Goal: Task Accomplishment & Management: Manage account settings

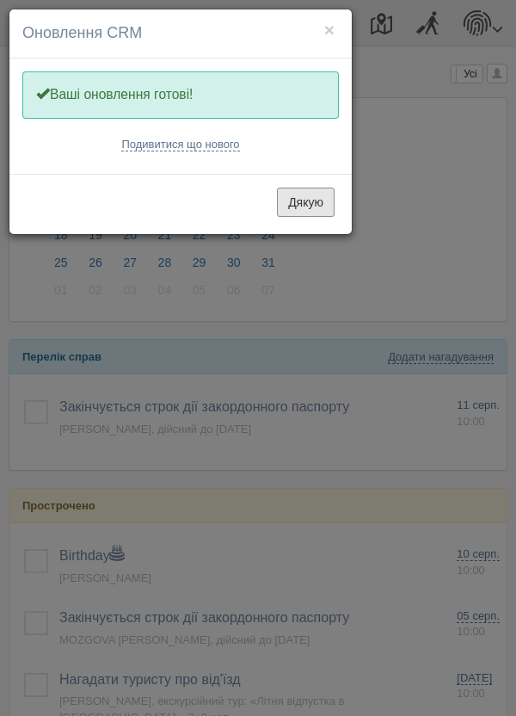
click at [312, 200] on button "Дякую" at bounding box center [306, 202] width 58 height 29
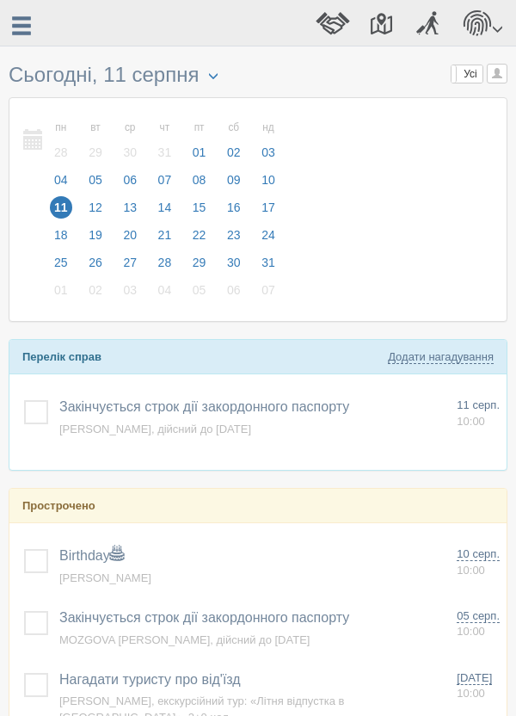
click at [21, 33] on span at bounding box center [21, 26] width 22 height 22
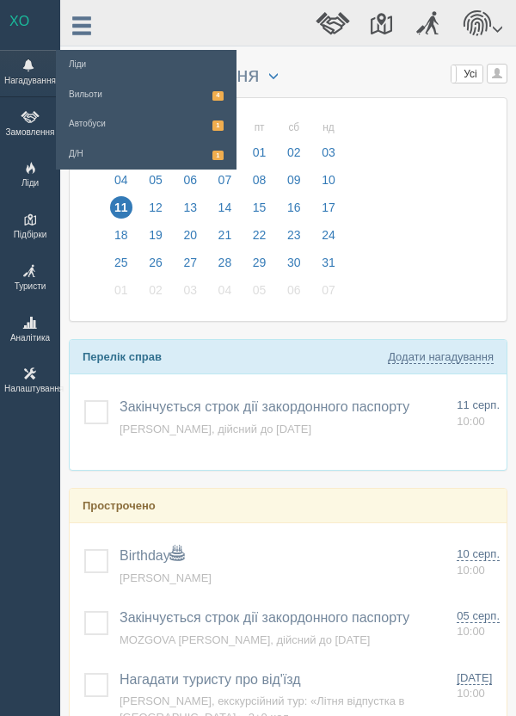
click at [29, 116] on span at bounding box center [30, 117] width 52 height 12
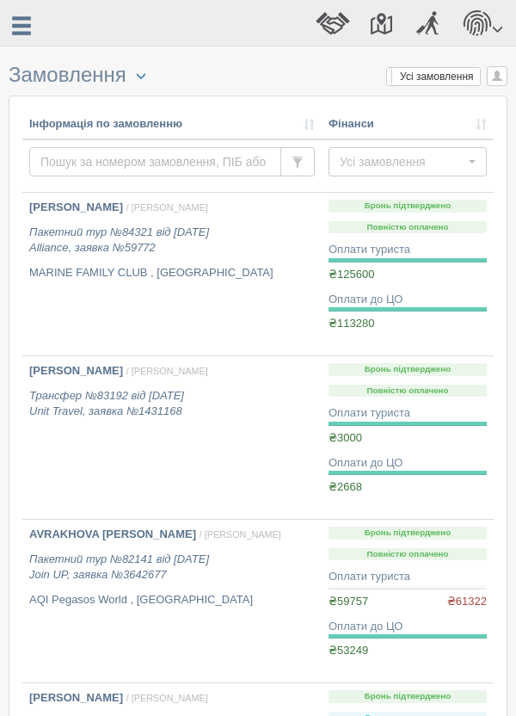
click at [102, 165] on input "text" at bounding box center [155, 161] width 252 height 29
type input "[PERSON_NAME]"
click at [19, 31] on span at bounding box center [21, 26] width 22 height 22
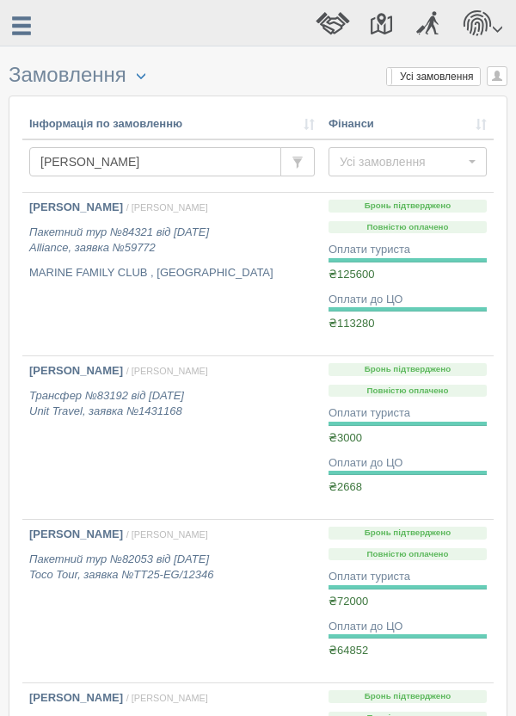
click at [27, 24] on span at bounding box center [21, 26] width 22 height 22
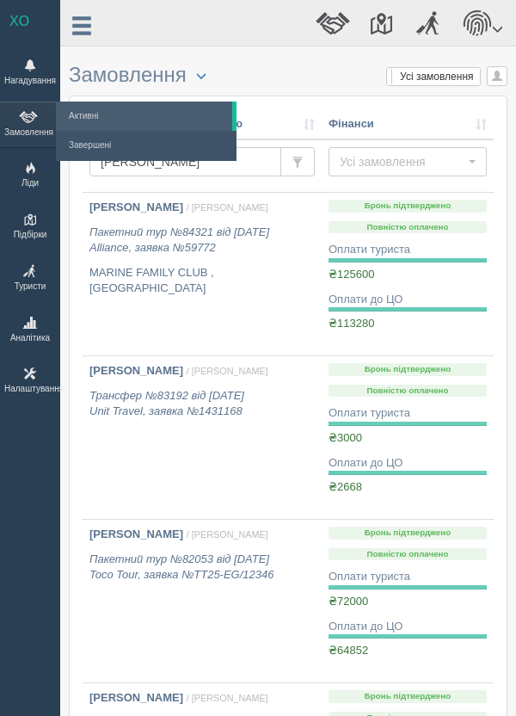
click at [29, 67] on span at bounding box center [30, 65] width 52 height 12
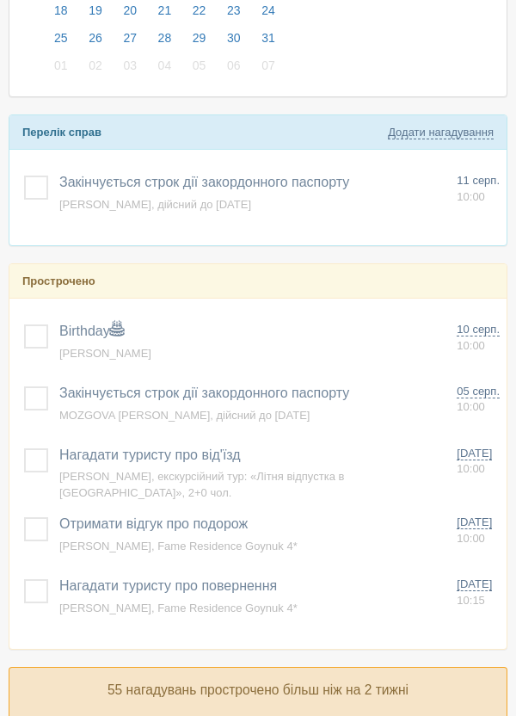
scroll to position [228, 0]
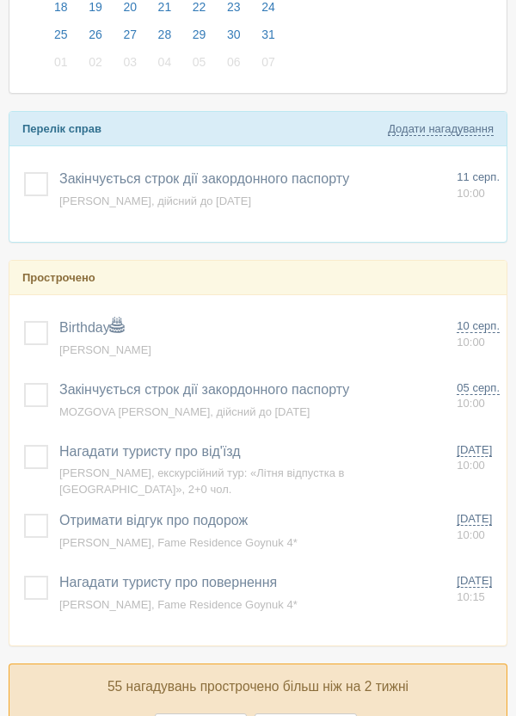
click at [116, 327] on span at bounding box center [117, 326] width 14 height 14
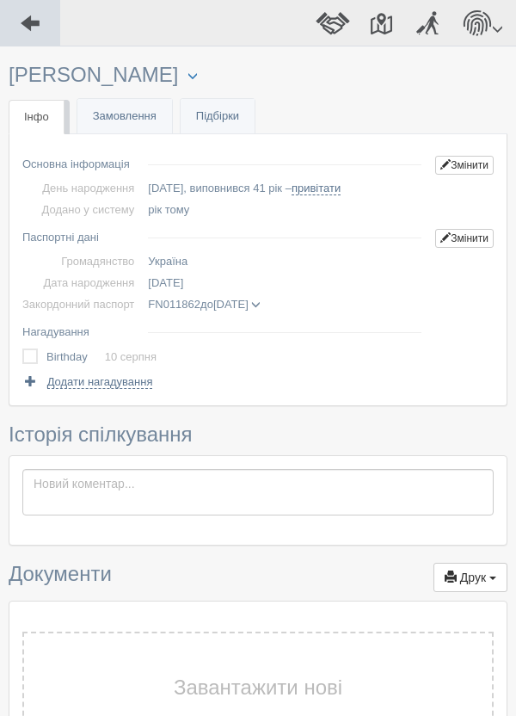
click at [29, 20] on span at bounding box center [30, 23] width 22 height 22
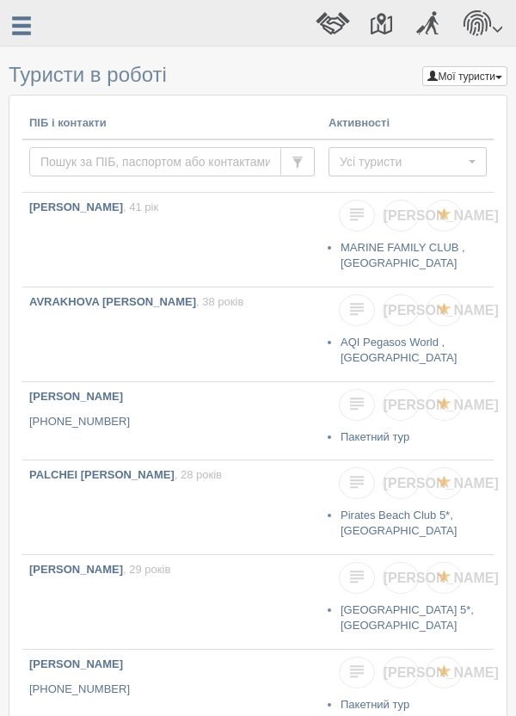
click at [118, 165] on input "text" at bounding box center [155, 161] width 252 height 29
type input "Boldov"
click at [123, 202] on b "[PERSON_NAME]" at bounding box center [76, 206] width 94 height 13
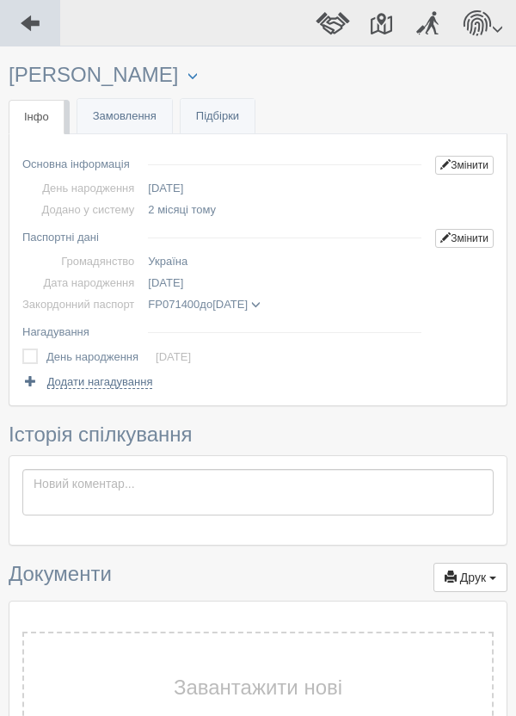
click at [24, 16] on span at bounding box center [30, 23] width 22 height 22
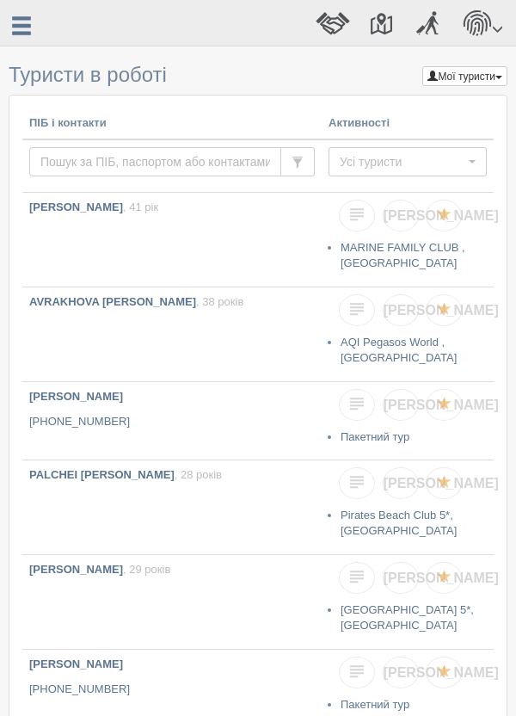
click at [127, 157] on input "text" at bounding box center [155, 161] width 252 height 29
type input "Boldovs"
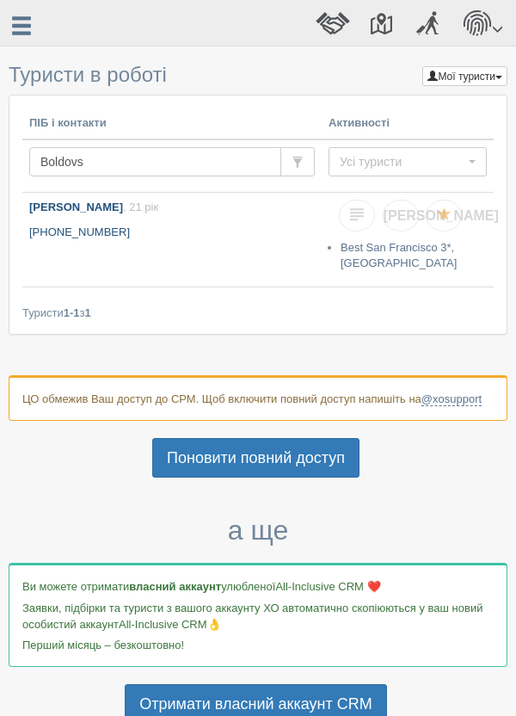
click at [84, 210] on b "[PERSON_NAME]" at bounding box center [76, 206] width 94 height 13
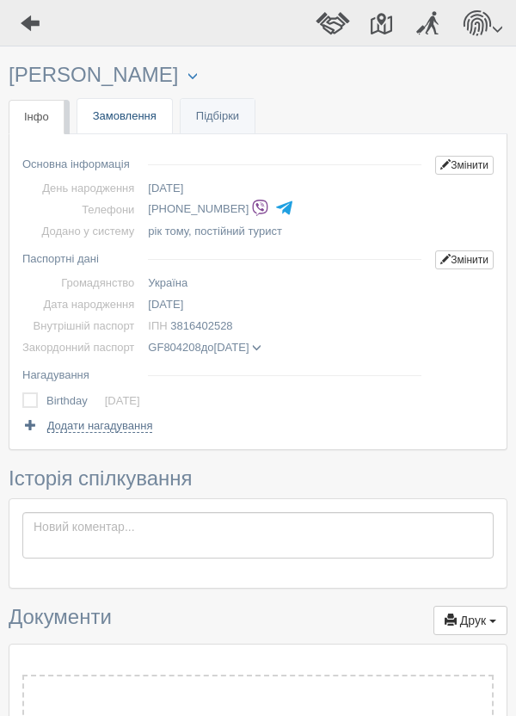
click at [128, 118] on link "Замовлення" at bounding box center [124, 116] width 95 height 35
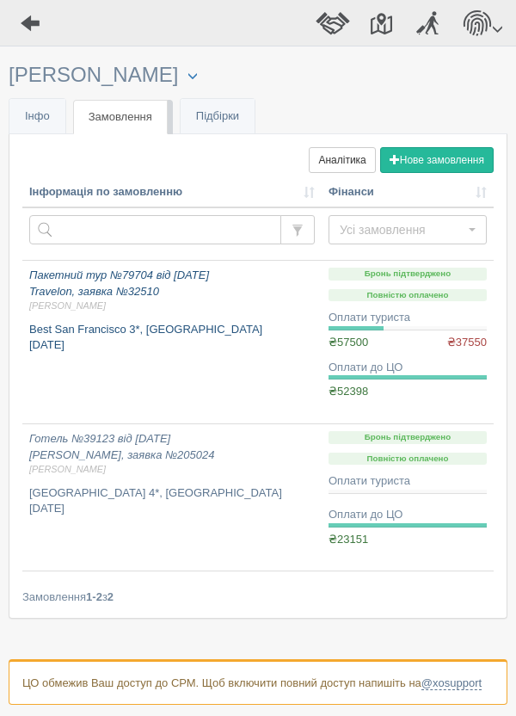
click at [85, 303] on span "[PERSON_NAME]" at bounding box center [172, 305] width 286 height 13
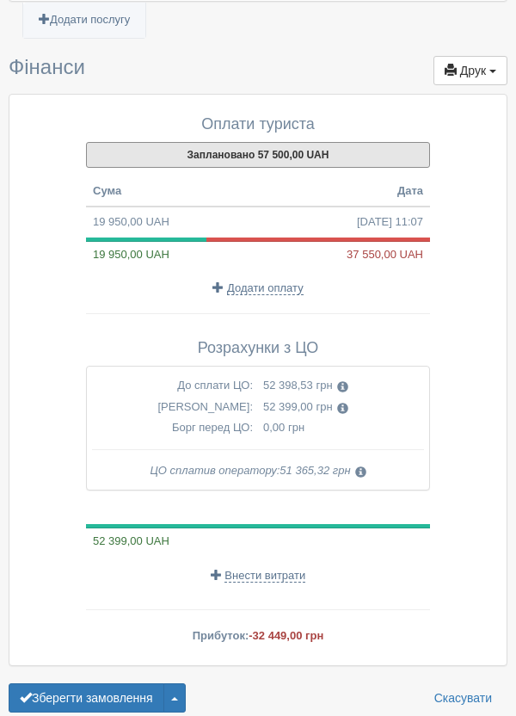
click at [301, 151] on button "Заплановано 57 500,00 UAH" at bounding box center [258, 155] width 344 height 26
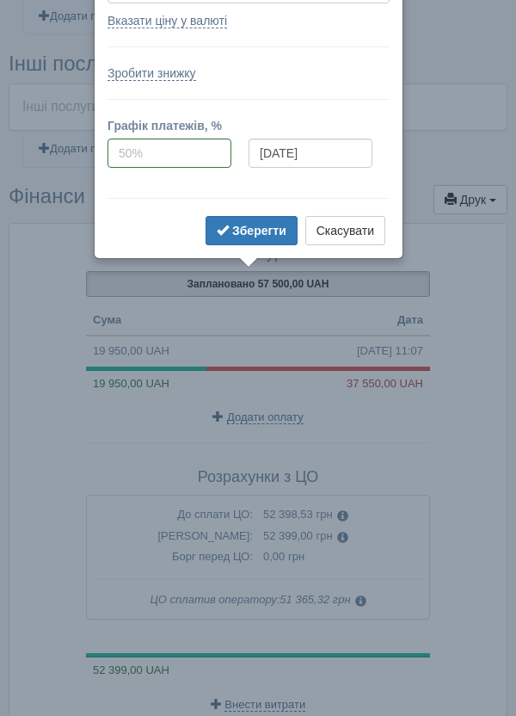
scroll to position [1342, 0]
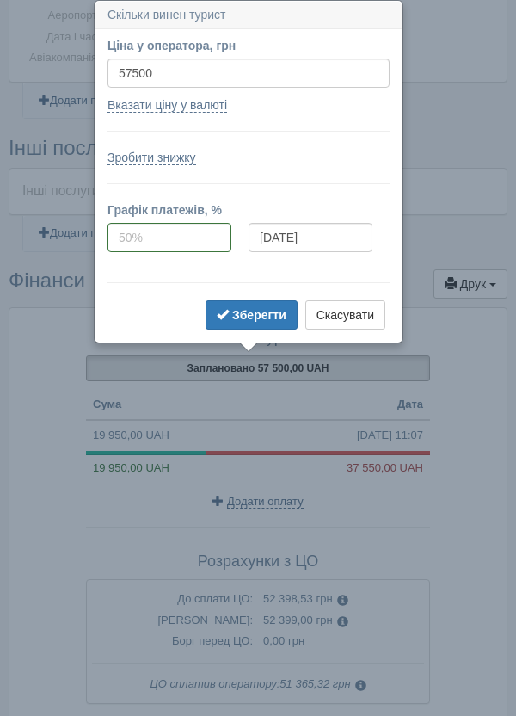
click at [492, 464] on div "Оплати туриста Заплановано 57 500,00 UAH Сума Дата 19 950,00 UAH [DATE] 11:07 1…" at bounding box center [257, 593] width 497 height 570
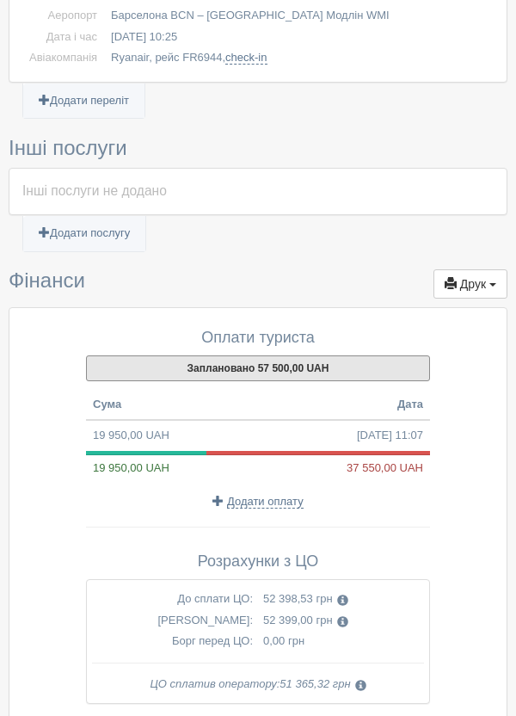
click at [295, 368] on button "Заплановано 57 500,00 UAH" at bounding box center [258, 368] width 344 height 26
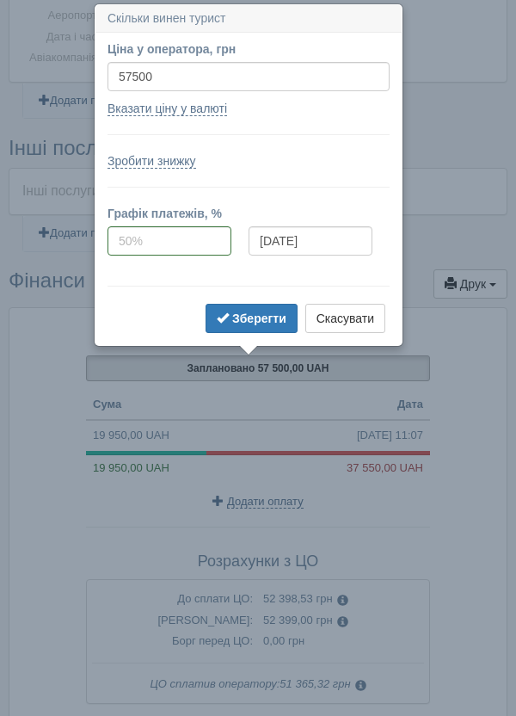
scroll to position [1346, 0]
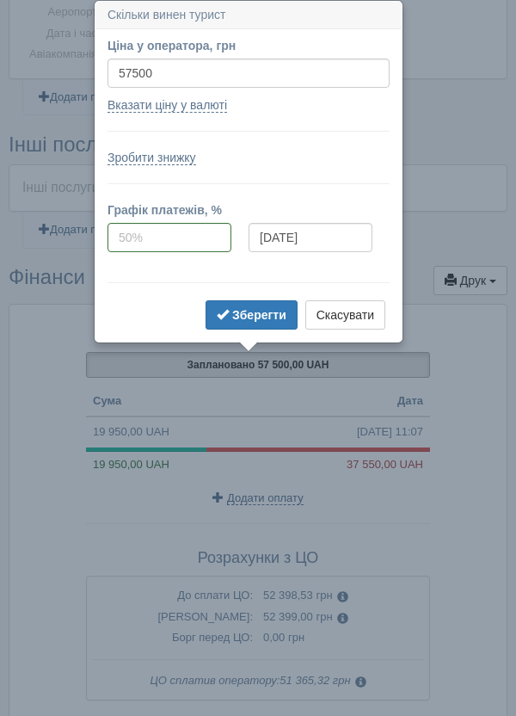
click at [484, 153] on h3 "Інші послуги" at bounding box center [258, 144] width 499 height 22
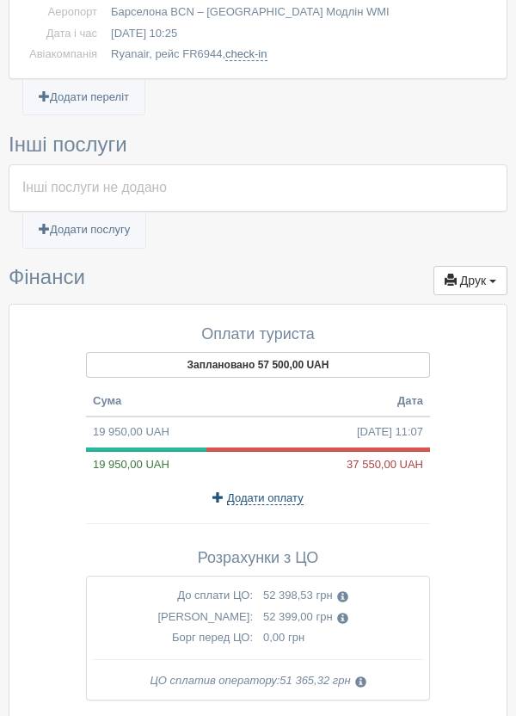
click at [268, 501] on span "Додати оплату" at bounding box center [265, 498] width 77 height 14
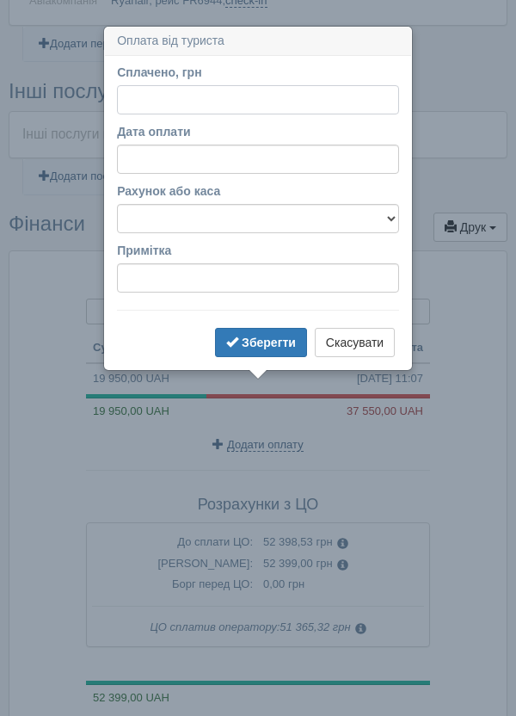
scroll to position [1425, 0]
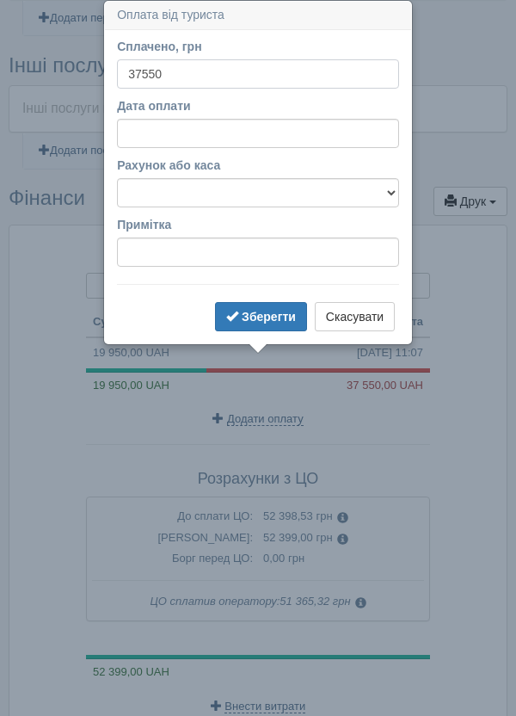
type input "37550"
click at [272, 303] on button "Зберегти" at bounding box center [261, 316] width 92 height 29
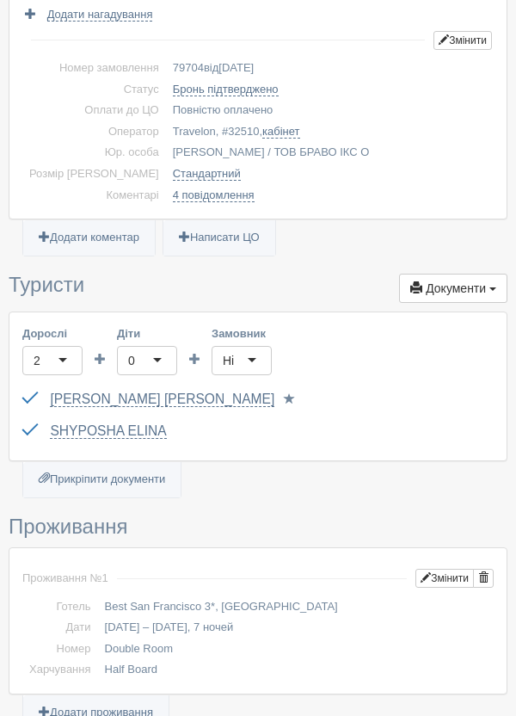
scroll to position [0, 0]
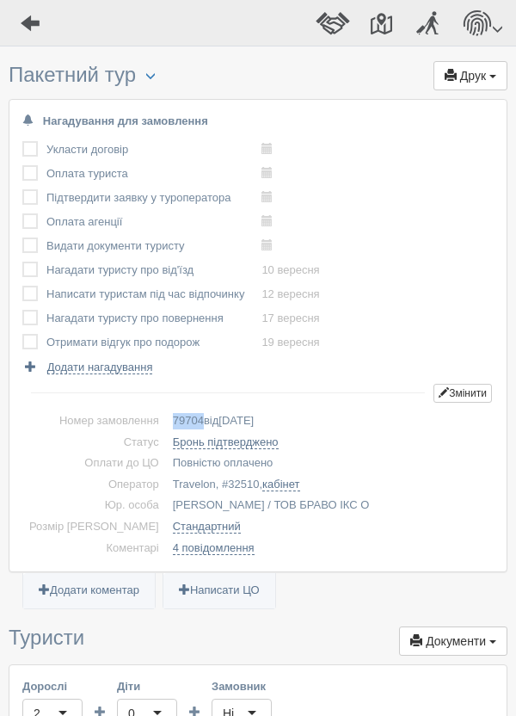
copy span "79704"
